Goal: Information Seeking & Learning: Learn about a topic

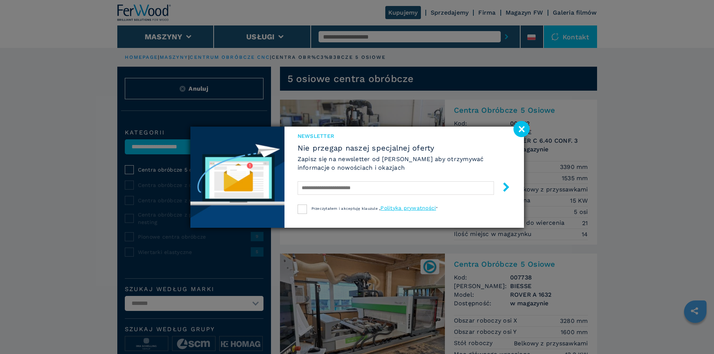
click at [522, 129] on image at bounding box center [522, 129] width 16 height 16
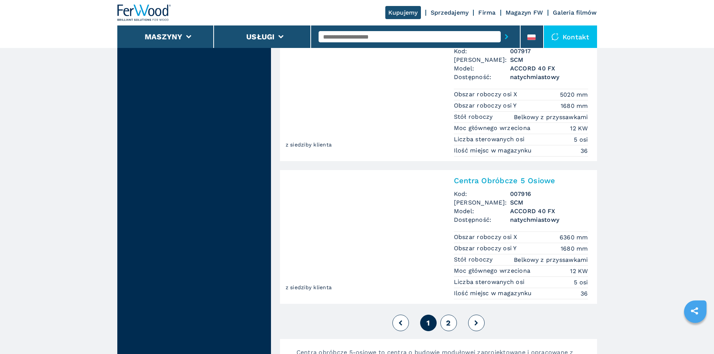
scroll to position [1800, 0]
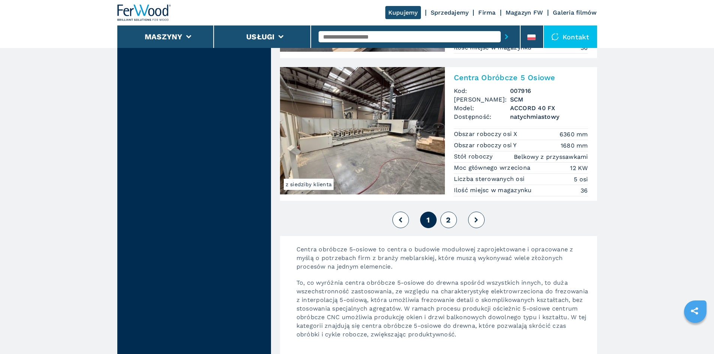
click at [449, 217] on span "2" at bounding box center [448, 220] width 4 height 9
click at [450, 222] on span "2" at bounding box center [448, 220] width 4 height 9
click at [450, 218] on span "2" at bounding box center [448, 220] width 4 height 9
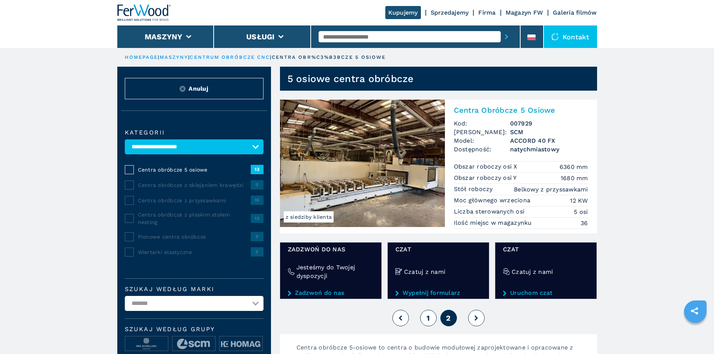
click at [428, 315] on span "1" at bounding box center [428, 318] width 3 height 9
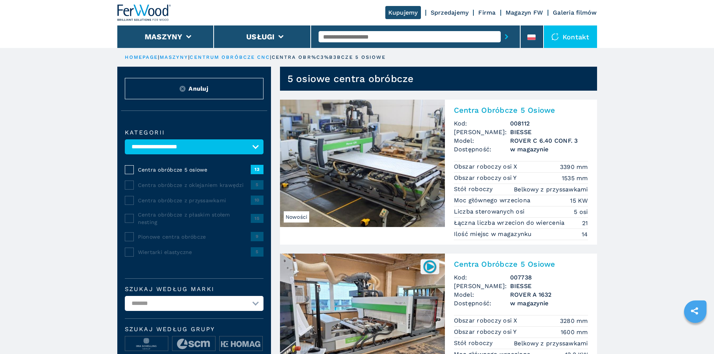
click at [484, 111] on h2 "Centra Obróbcze 5 Osiowe" at bounding box center [521, 110] width 134 height 9
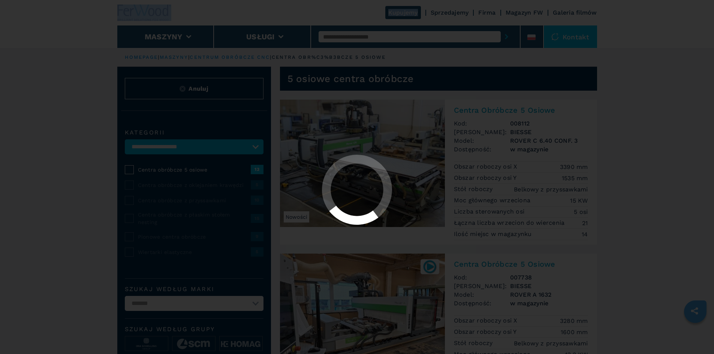
click at [484, 111] on div at bounding box center [357, 177] width 714 height 354
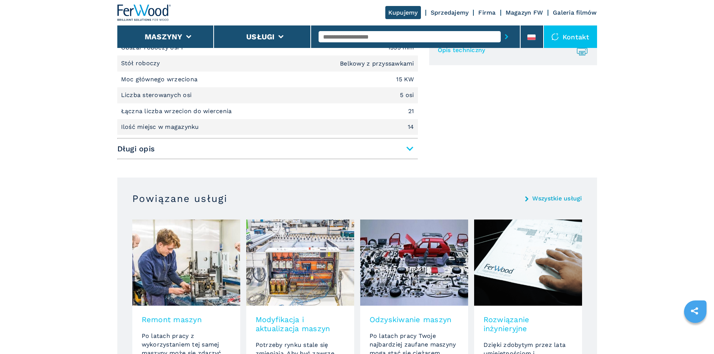
scroll to position [375, 0]
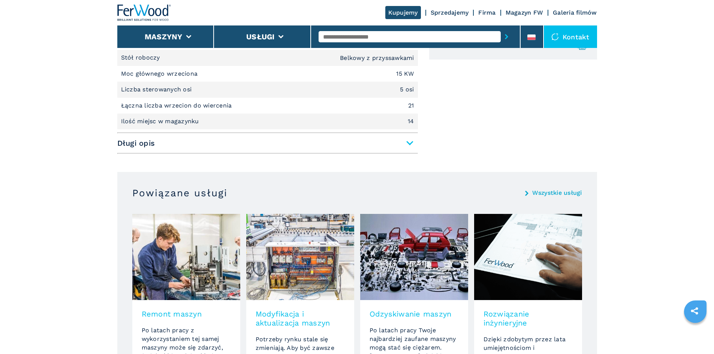
click at [411, 144] on span "Długi opis" at bounding box center [267, 142] width 301 height 13
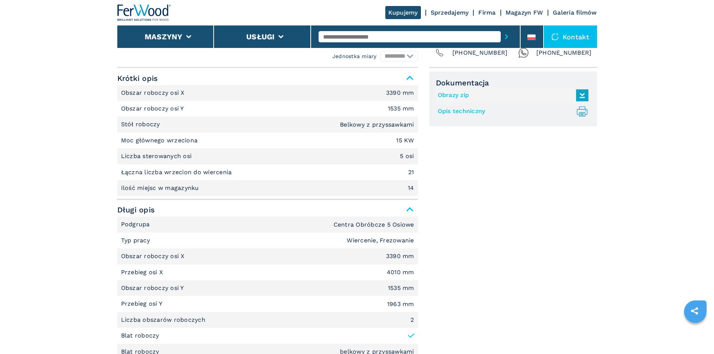
scroll to position [300, 0]
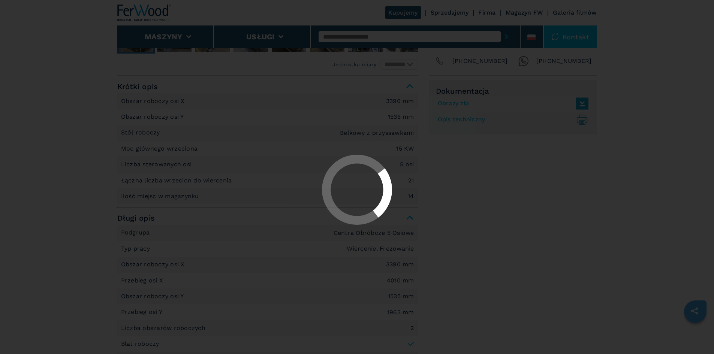
select select "**********"
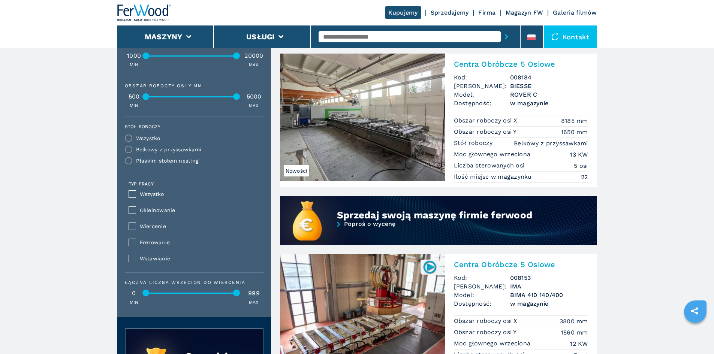
scroll to position [600, 0]
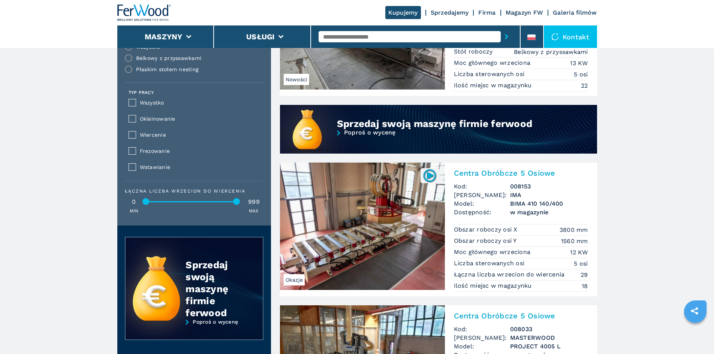
click at [403, 214] on img at bounding box center [362, 226] width 165 height 127
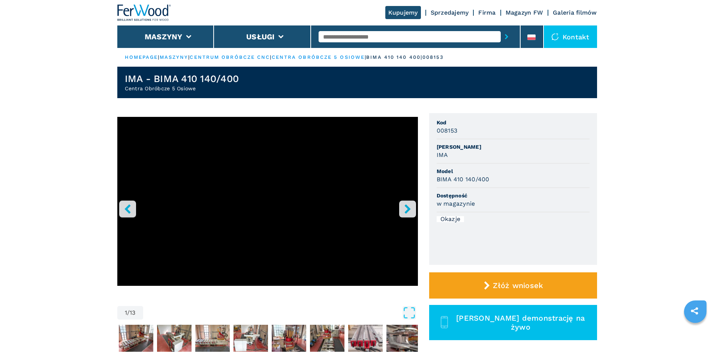
click at [412, 211] on icon "right-button" at bounding box center [407, 208] width 9 height 9
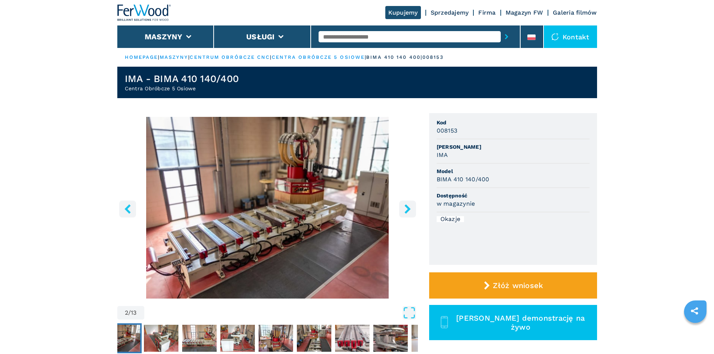
click at [412, 211] on icon "right-button" at bounding box center [407, 208] width 9 height 9
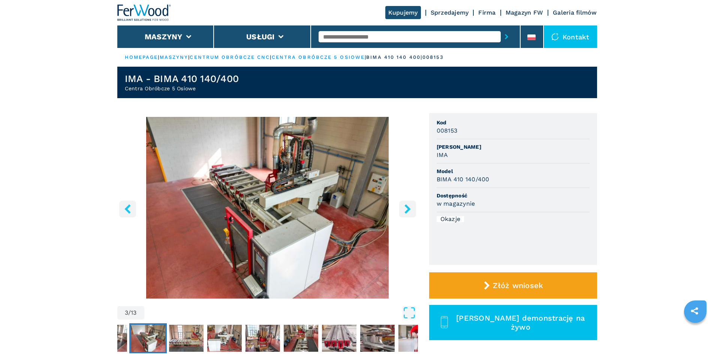
click at [412, 211] on icon "right-button" at bounding box center [407, 208] width 9 height 9
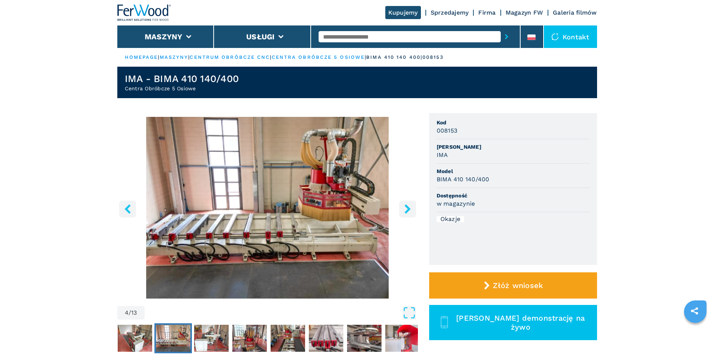
click at [412, 211] on icon "right-button" at bounding box center [407, 208] width 9 height 9
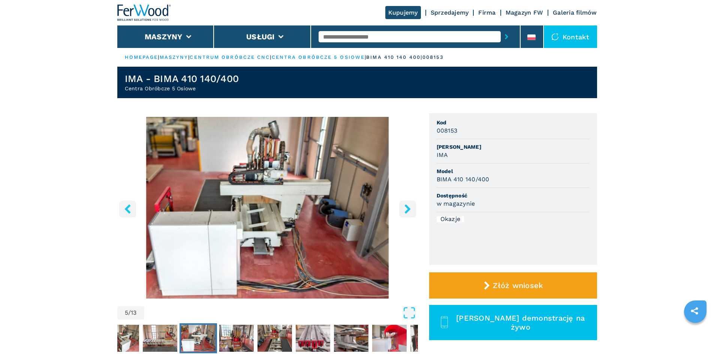
click at [412, 211] on icon "right-button" at bounding box center [407, 208] width 9 height 9
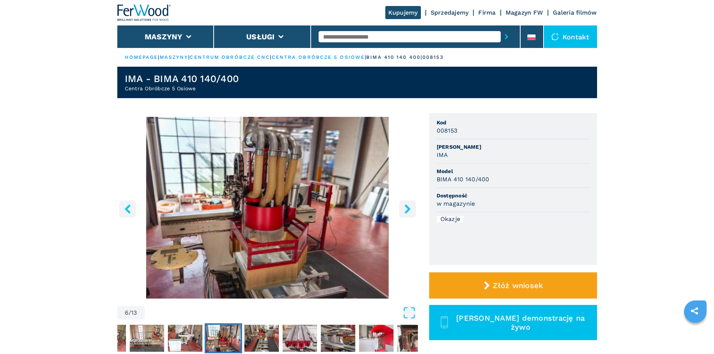
click at [412, 211] on icon "right-button" at bounding box center [407, 208] width 9 height 9
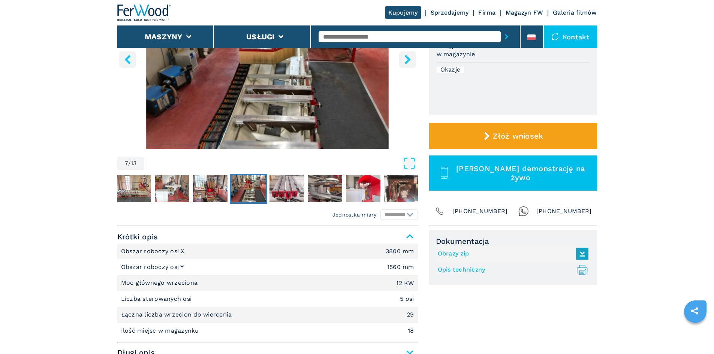
scroll to position [150, 0]
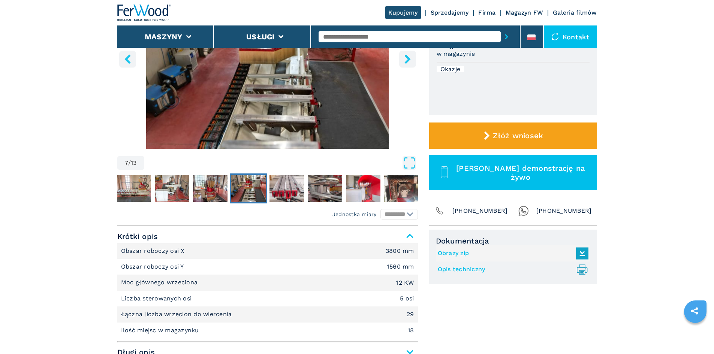
click at [470, 270] on link "Opis techniczny .prefix__st0{stroke-linecap:round;stroke-linejoin:round}.prefix…" at bounding box center [511, 270] width 147 height 12
click at [580, 256] on icon at bounding box center [582, 255] width 9 height 5
